Goal: Task Accomplishment & Management: Manage account settings

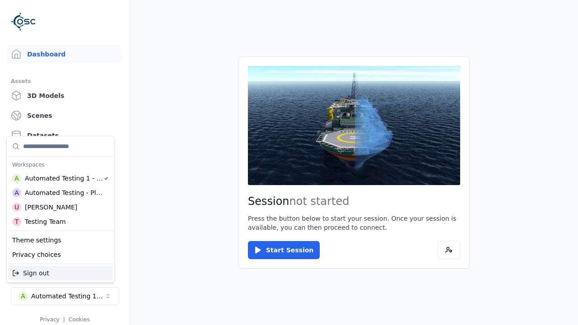
click at [61, 193] on div "Automated Testing - Playwright" at bounding box center [64, 192] width 78 height 9
click at [289, 163] on html "Support Dashboard Assets 3D Models Scenes Datasets Recordings Support Documenta…" at bounding box center [289, 162] width 578 height 325
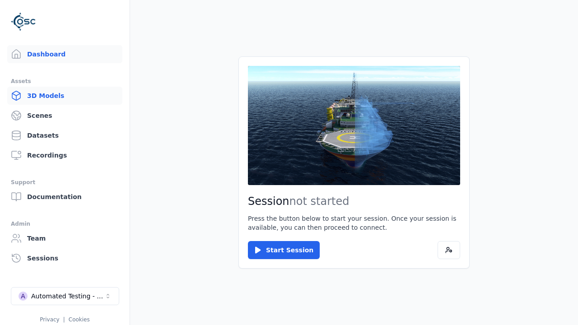
click at [65, 96] on link "3D Models" at bounding box center [64, 96] width 115 height 18
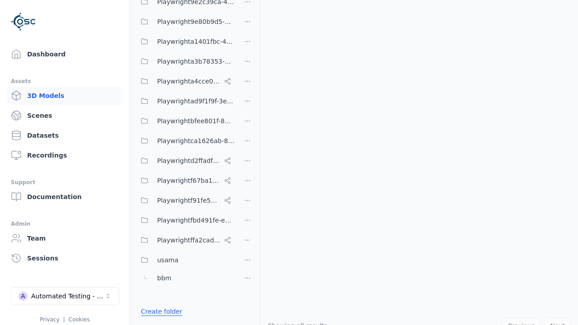
click at [159, 312] on link "Create folder" at bounding box center [162, 311] width 42 height 9
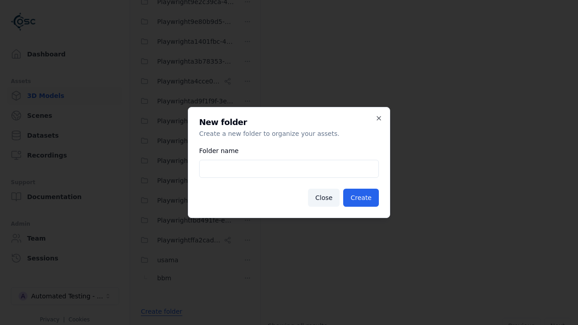
type input "**********"
click at [362, 198] on button "Create" at bounding box center [361, 198] width 36 height 18
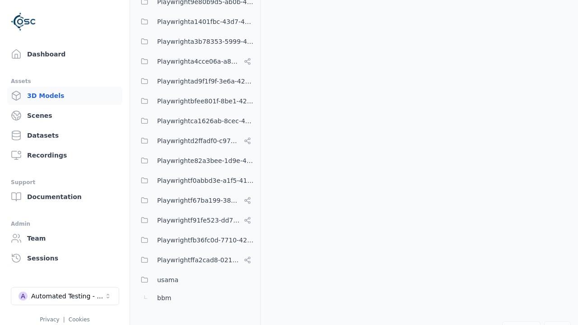
scroll to position [416, 0]
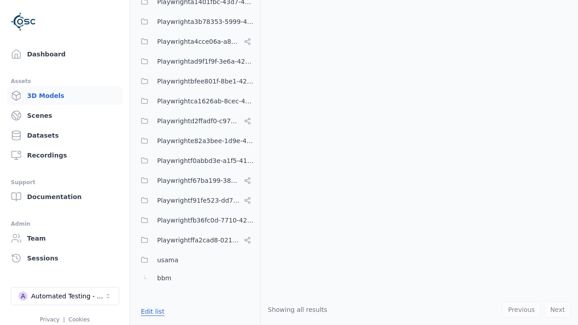
click at [151, 312] on button "Edit list" at bounding box center [153, 312] width 34 height 16
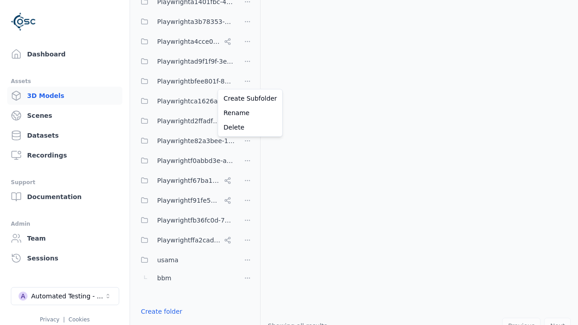
click at [248, 80] on html "Support Dashboard Assets 3D Models Scenes Datasets Recordings Support Documenta…" at bounding box center [289, 162] width 578 height 325
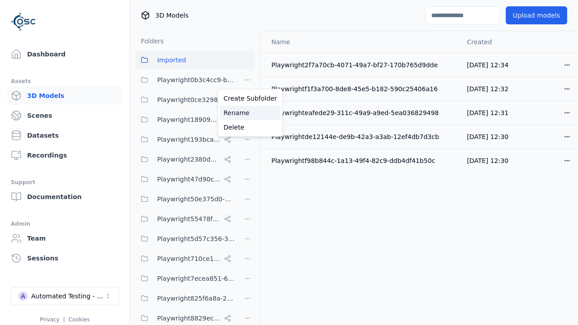
click at [247, 113] on div "Rename" at bounding box center [250, 113] width 61 height 14
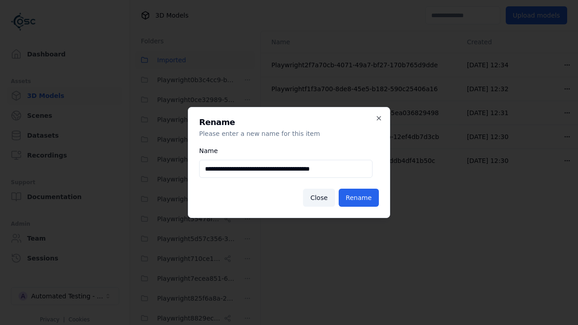
click at [286, 169] on input "**********" at bounding box center [285, 169] width 173 height 18
type input "**********"
click at [360, 198] on button "Rename" at bounding box center [359, 198] width 40 height 18
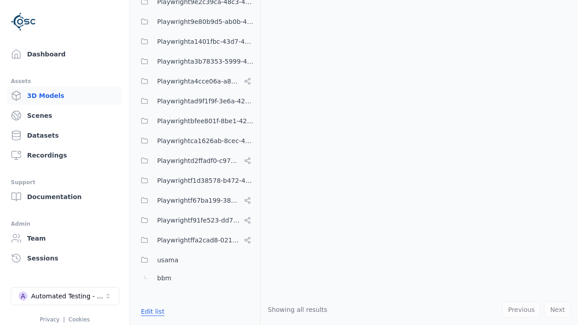
click at [151, 312] on button "Edit list" at bounding box center [153, 312] width 34 height 16
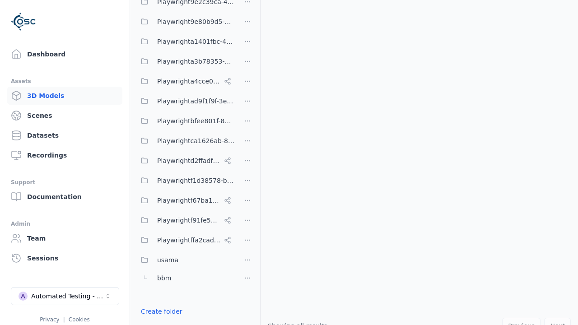
click at [248, 159] on html "Support Dashboard Assets 3D Models Scenes Datasets Recordings Support Documenta…" at bounding box center [289, 162] width 578 height 325
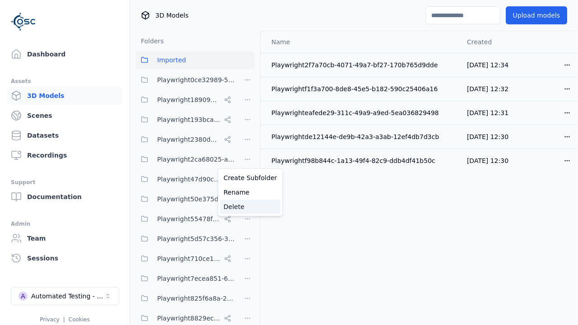
click at [247, 207] on div "Delete" at bounding box center [250, 207] width 61 height 14
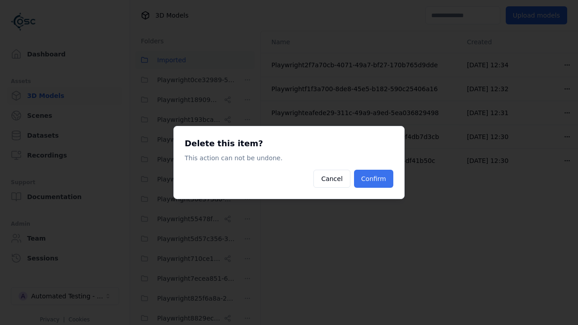
click at [375, 179] on button "Confirm" at bounding box center [373, 179] width 39 height 18
